Goal: Transaction & Acquisition: Register for event/course

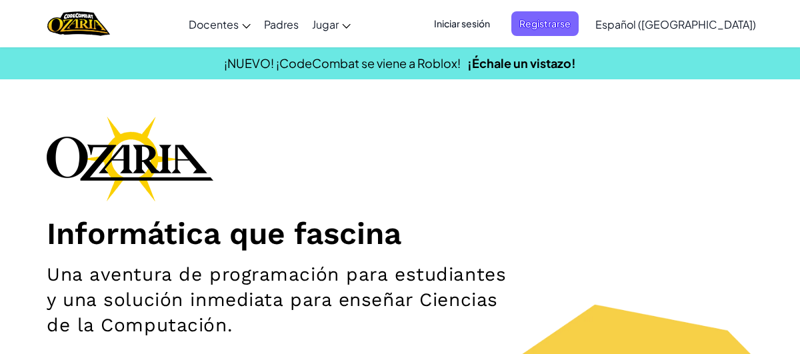
click at [498, 24] on span "Iniciar sesión" at bounding box center [462, 23] width 72 height 25
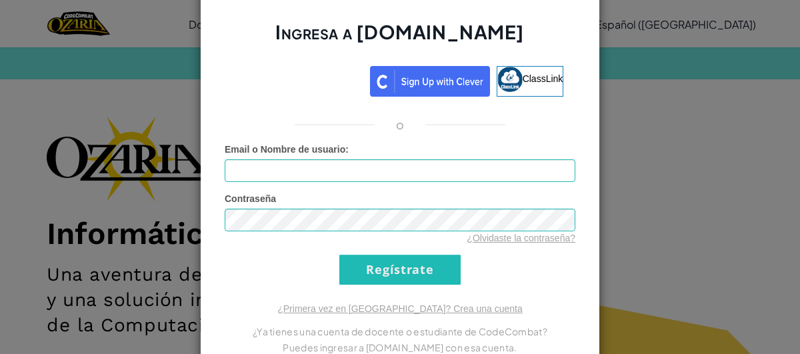
click at [774, 117] on div "Ingresa a [DOMAIN_NAME] ClassLink o Error desconocido. Email o Nombre de usuari…" at bounding box center [400, 177] width 800 height 354
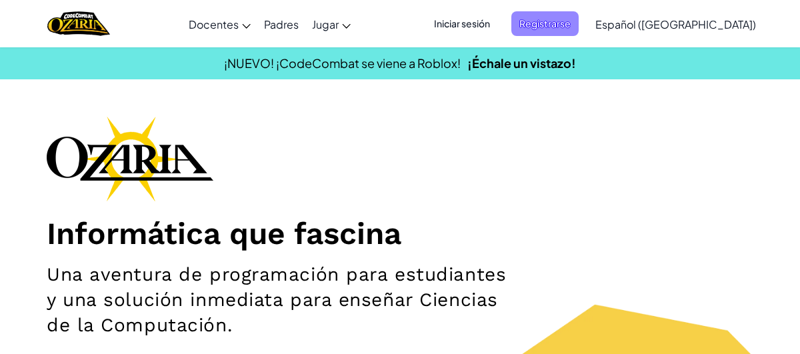
click at [579, 27] on span "Registrarse" at bounding box center [545, 23] width 67 height 25
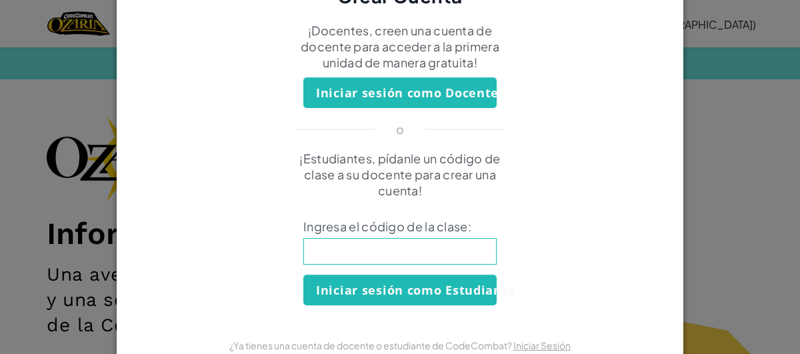
click at [722, 103] on div "Crear Cuenta ¡Docentes, creen una cuenta de docente para acceder a la primera u…" at bounding box center [400, 177] width 800 height 354
click at [727, 104] on div "Crear Cuenta ¡Docentes, creen una cuenta de docente para acceder a la primera u…" at bounding box center [400, 177] width 800 height 354
click at [685, 125] on div "Crear Cuenta ¡Docentes, creen una cuenta de docente para acceder a la primera u…" at bounding box center [400, 177] width 800 height 354
click at [724, 131] on div "Crear Cuenta ¡Docentes, creen una cuenta de docente para acceder a la primera u…" at bounding box center [400, 177] width 800 height 354
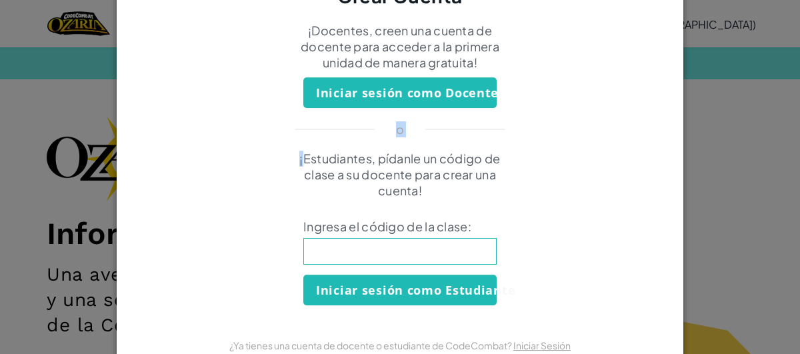
drag, startPoint x: 724, startPoint y: 131, endPoint x: 611, endPoint y: 141, distance: 113.2
click at [611, 141] on div "Crear Cuenta ¡Docentes, creen una cuenta de docente para acceder a la primera u…" at bounding box center [400, 177] width 800 height 354
click at [17, 137] on div "Crear Cuenta ¡Docentes, creen una cuenta de docente para acceder a la primera u…" at bounding box center [400, 177] width 800 height 354
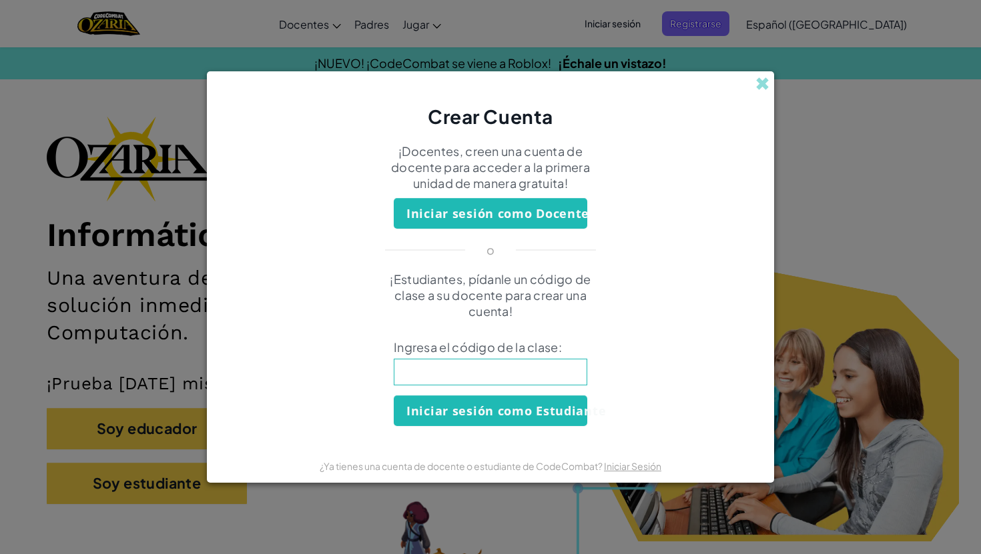
click at [115, 62] on div "Crear Cuenta ¡Docentes, creen una cuenta de docente para acceder a la primera u…" at bounding box center [490, 277] width 981 height 554
click at [765, 81] on span at bounding box center [762, 84] width 14 height 14
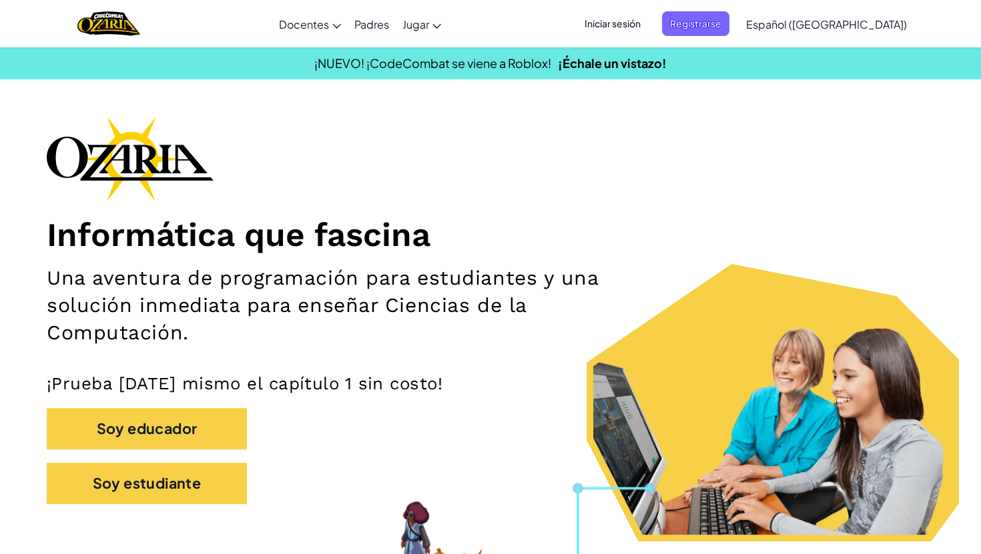
click at [648, 28] on span "Iniciar sesión" at bounding box center [612, 23] width 72 height 25
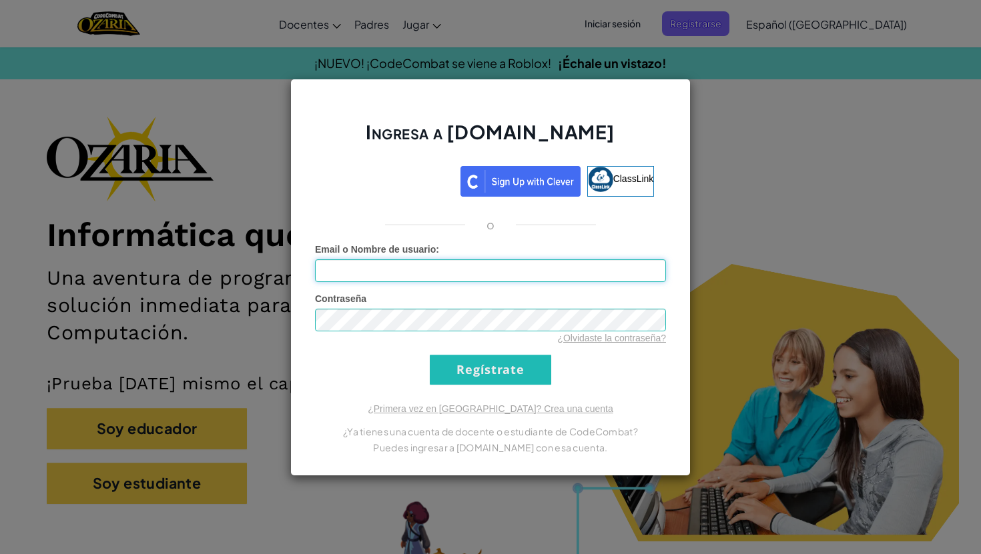
click at [601, 272] on input "Email o Nombre de usuario :" at bounding box center [490, 270] width 351 height 23
click at [600, 271] on input "Email o Nombre de usuario :" at bounding box center [490, 270] width 351 height 23
click at [800, 175] on div "Ingresa a [DOMAIN_NAME] ClassLink o Error desconocido. Email o Nombre de usuari…" at bounding box center [490, 277] width 981 height 554
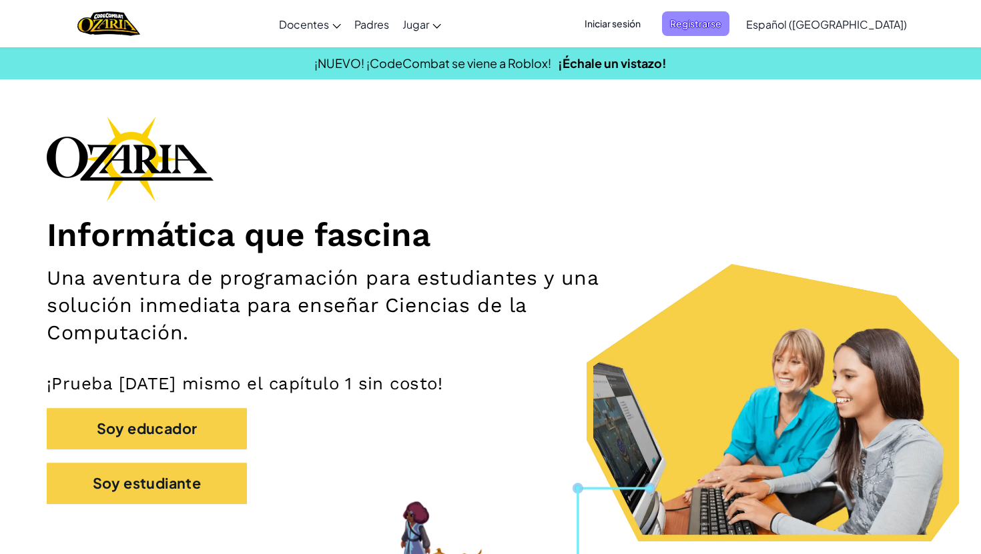
click at [729, 27] on span "Registrarse" at bounding box center [695, 23] width 67 height 25
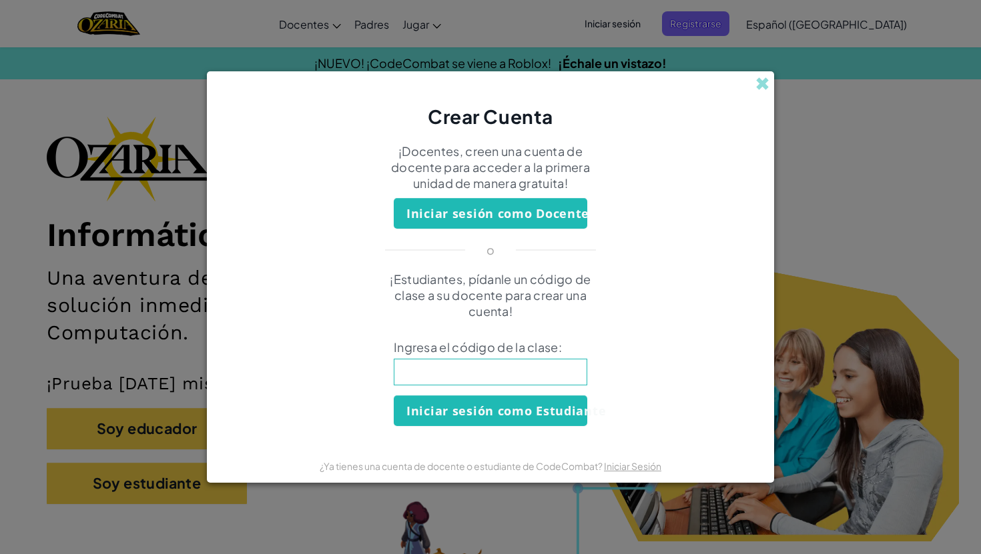
click at [454, 354] on input at bounding box center [490, 372] width 193 height 27
click at [461, 354] on input at bounding box center [490, 372] width 193 height 27
click at [762, 93] on div "Crear Cuenta" at bounding box center [490, 100] width 567 height 58
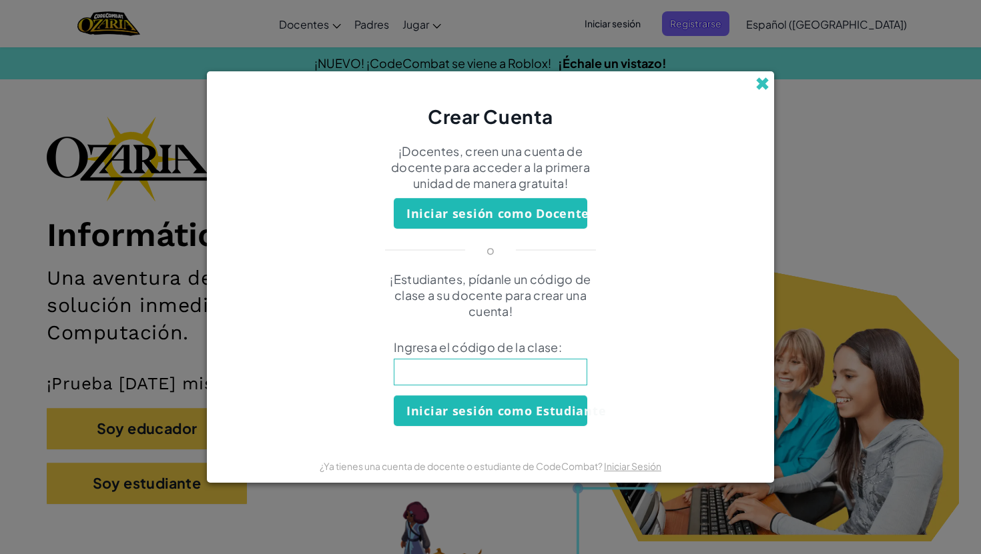
click at [762, 89] on span at bounding box center [762, 84] width 14 height 14
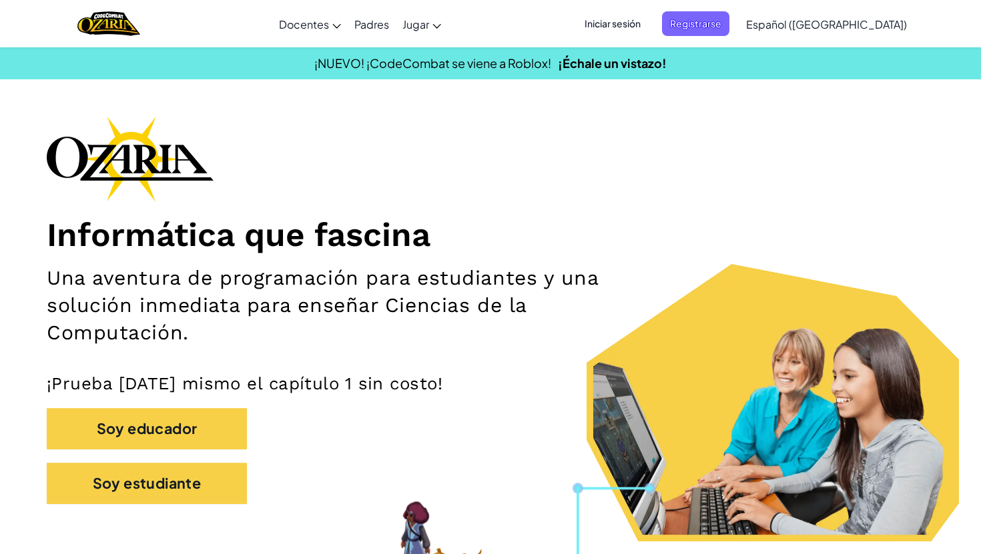
click at [648, 33] on span "Iniciar sesión" at bounding box center [612, 23] width 72 height 25
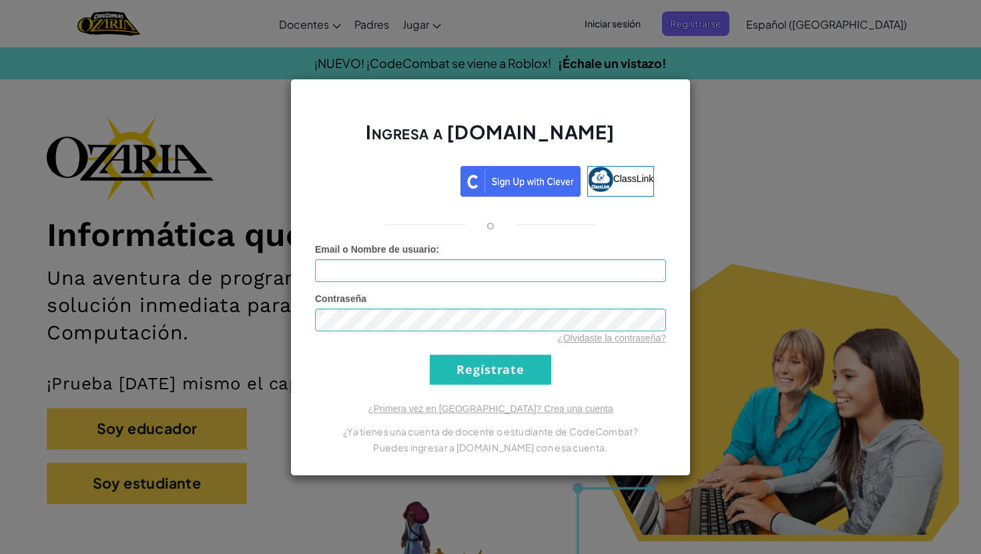
click at [703, 149] on div "Ingresa a [DOMAIN_NAME] ClassLink o Error desconocido. Email o Nombre de usuari…" at bounding box center [490, 277] width 981 height 554
